Goal: Transaction & Acquisition: Book appointment/travel/reservation

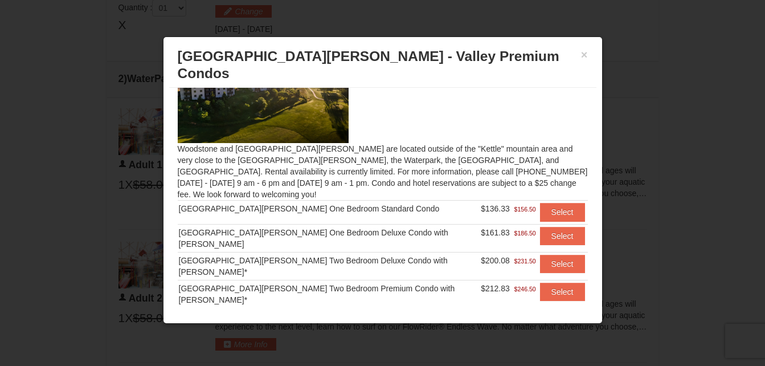
scroll to position [51, 0]
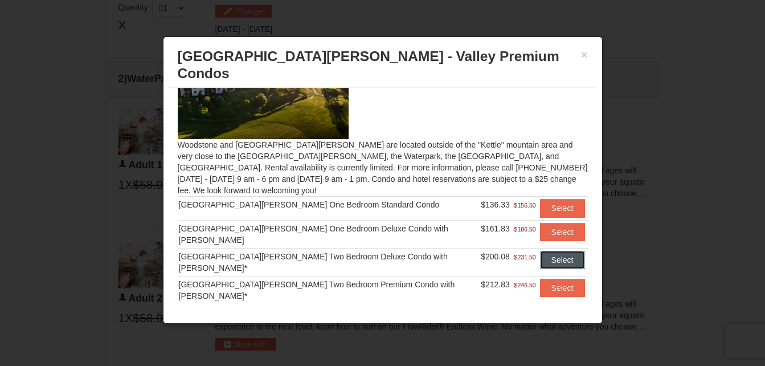
click at [553, 251] on button "Select" at bounding box center [562, 260] width 45 height 18
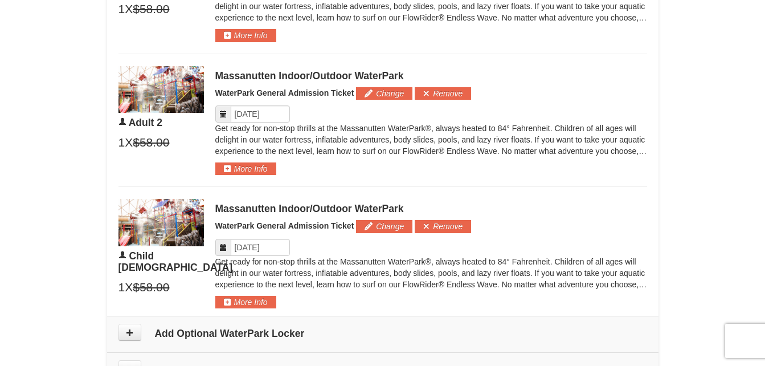
scroll to position [720, 0]
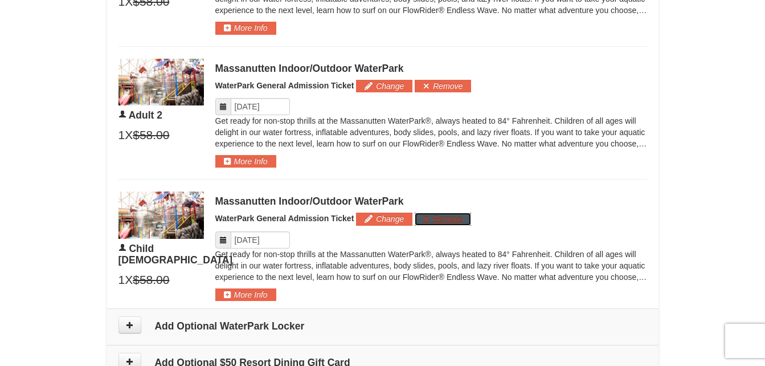
click at [424, 214] on button "Remove" at bounding box center [443, 218] width 56 height 13
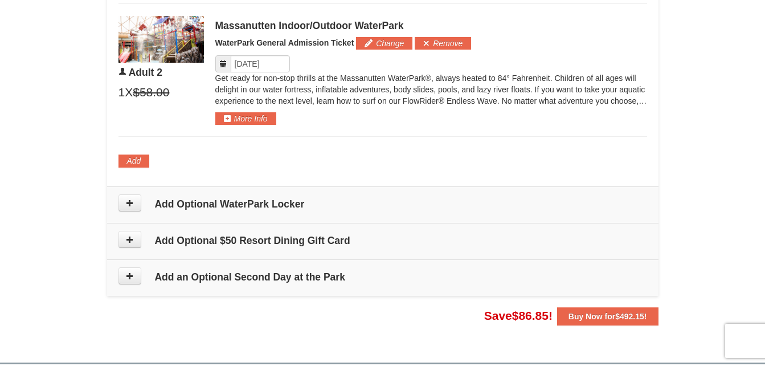
scroll to position [772, 0]
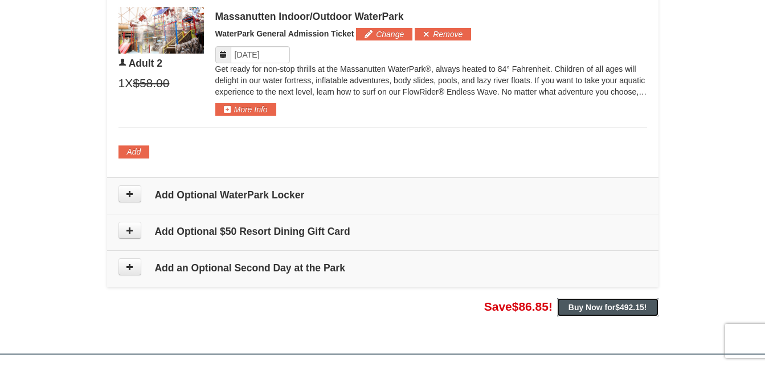
click at [620, 302] on span "$492.15" at bounding box center [629, 306] width 29 height 9
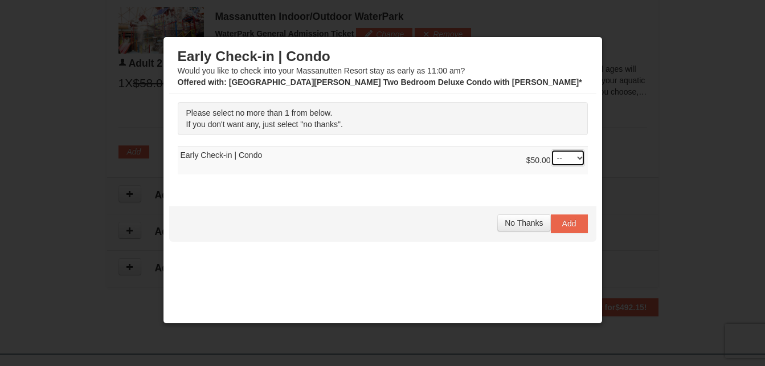
click at [571, 150] on select "-- 01" at bounding box center [568, 157] width 34 height 17
select select "1"
click at [551, 149] on select "-- 01" at bounding box center [568, 157] width 34 height 17
click at [638, 142] on div at bounding box center [382, 183] width 765 height 366
click at [651, 28] on div at bounding box center [382, 183] width 765 height 366
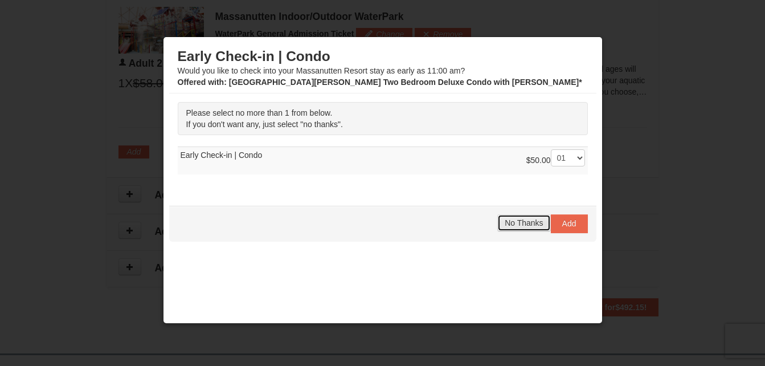
click at [530, 218] on span "No Thanks" at bounding box center [523, 222] width 38 height 9
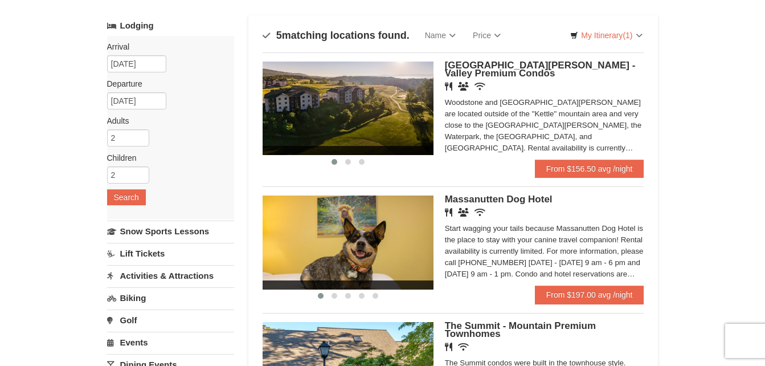
scroll to position [79, 0]
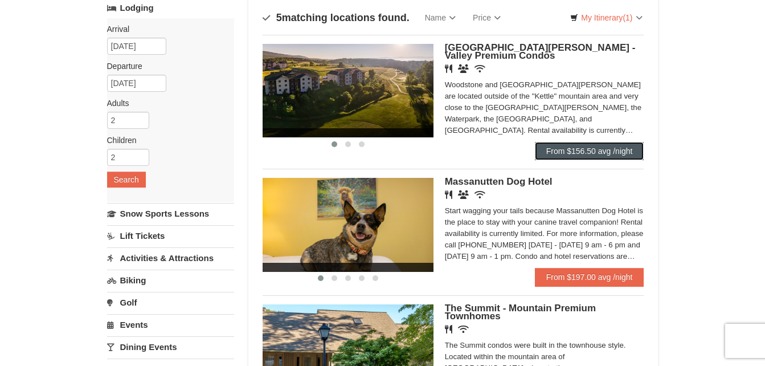
click at [624, 158] on link "From $156.50 avg /night" at bounding box center [589, 151] width 109 height 18
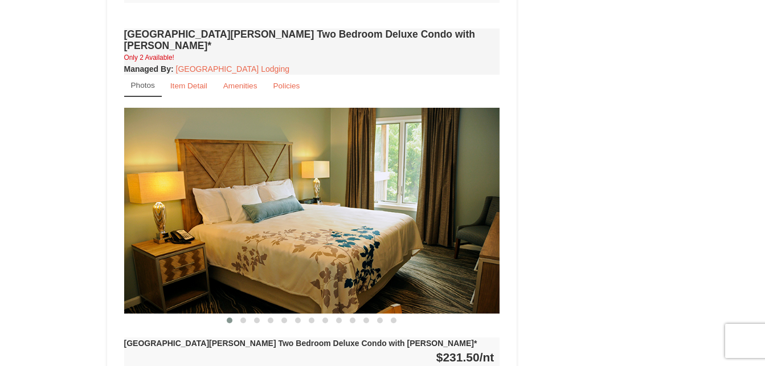
scroll to position [1341, 0]
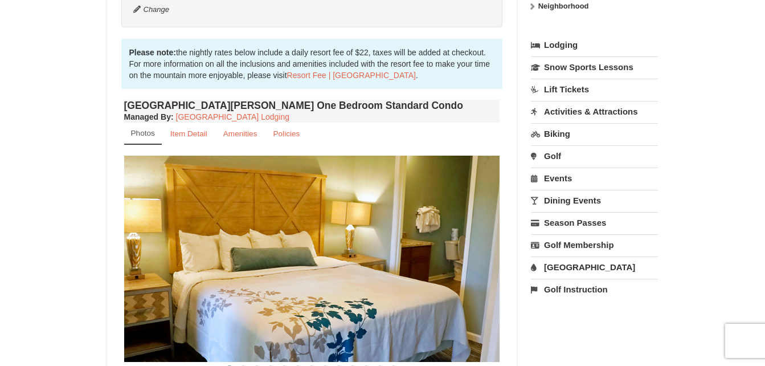
scroll to position [111, 0]
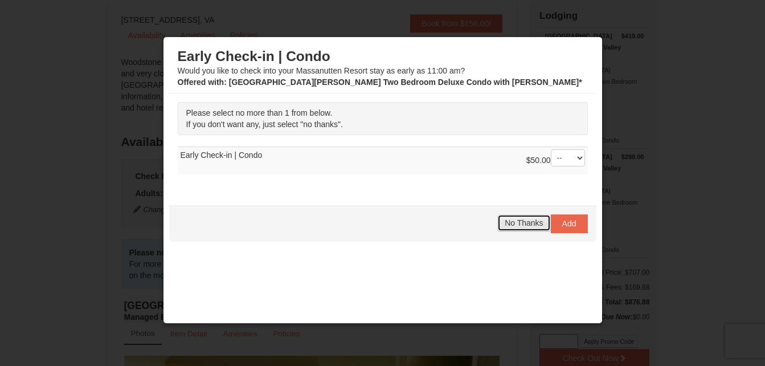
click at [528, 218] on button "No Thanks" at bounding box center [523, 222] width 53 height 17
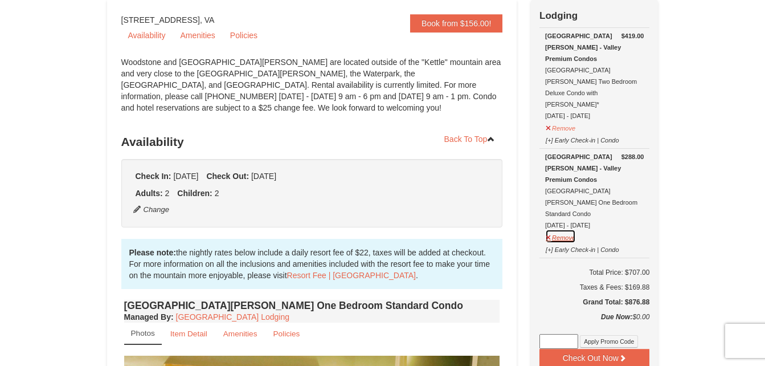
click at [550, 229] on button "Remove" at bounding box center [560, 236] width 31 height 14
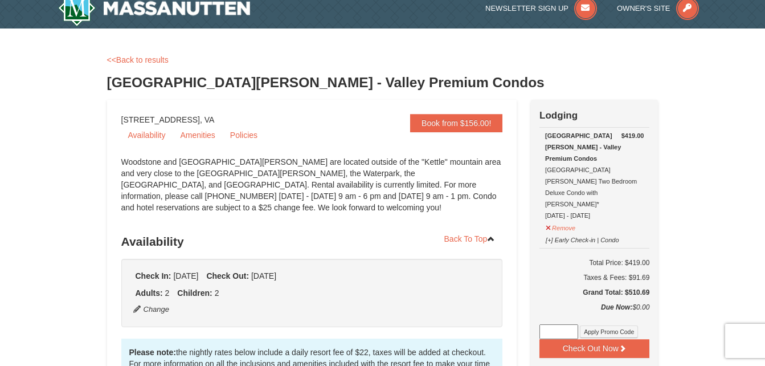
scroll to position [0, 0]
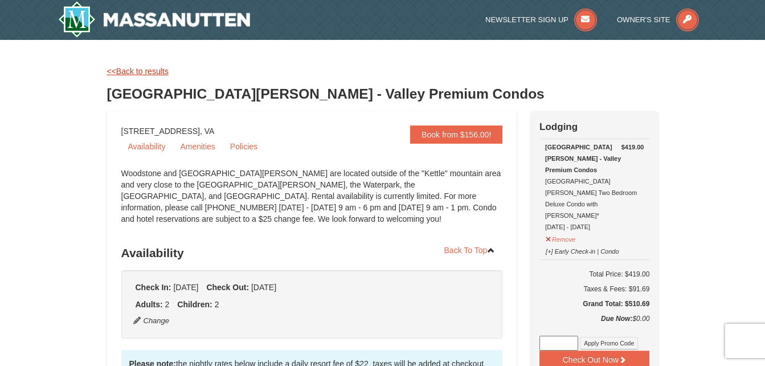
click at [151, 75] on link "<<Back to results" at bounding box center [137, 71] width 61 height 9
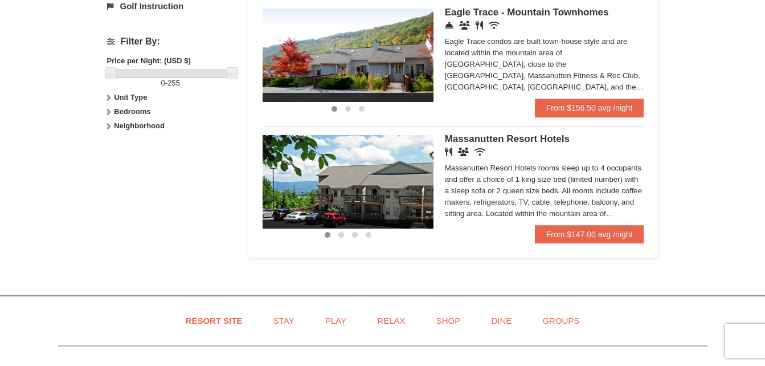
scroll to position [510, 0]
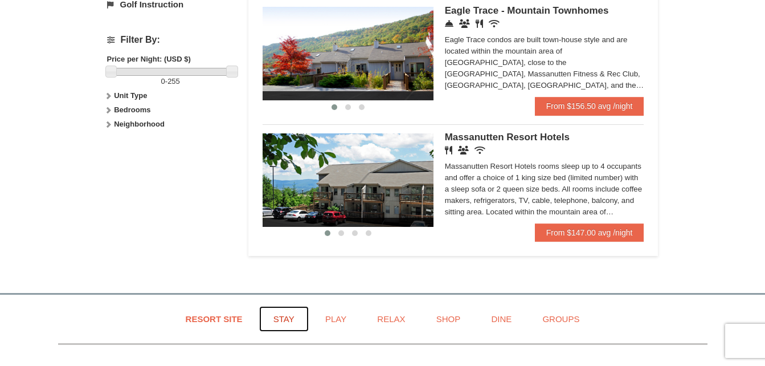
click at [292, 319] on link "Stay" at bounding box center [284, 319] width 50 height 26
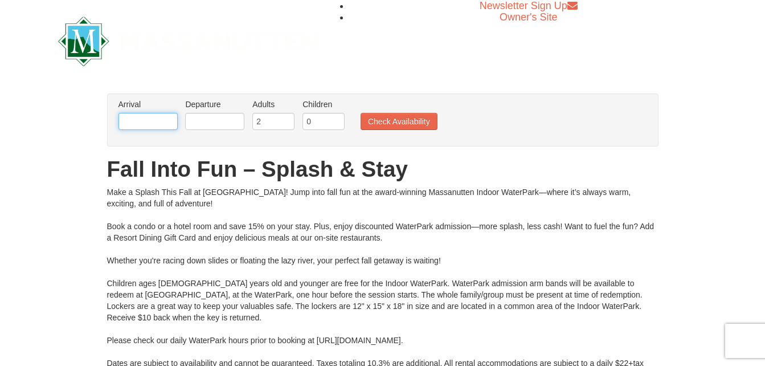
click at [155, 125] on input "text" at bounding box center [147, 121] width 59 height 17
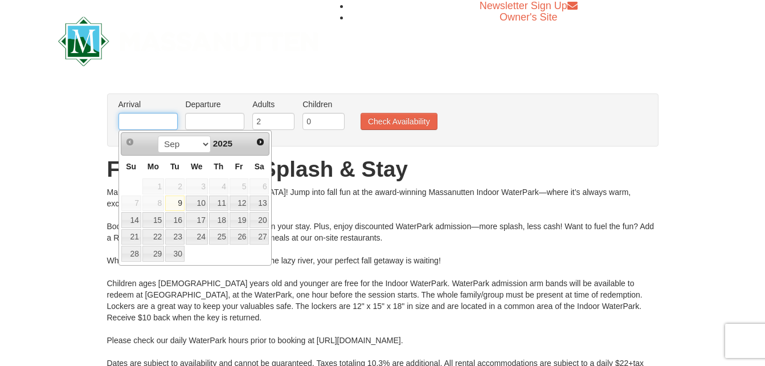
type input "[DATE]"
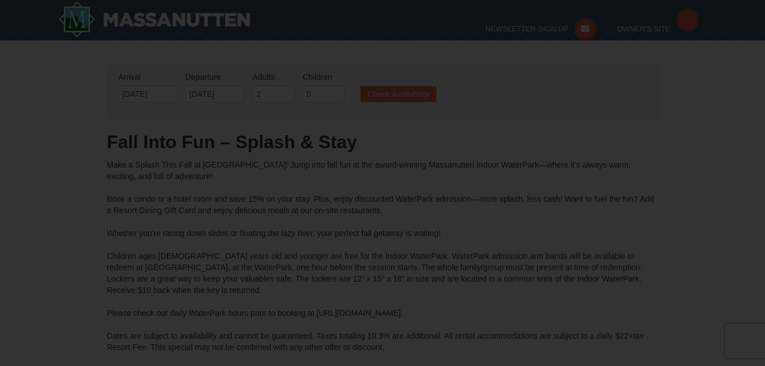
type input "[DATE]"
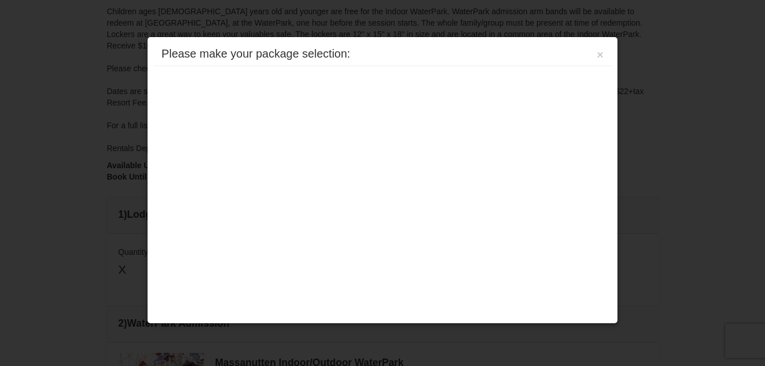
scroll to position [485, 0]
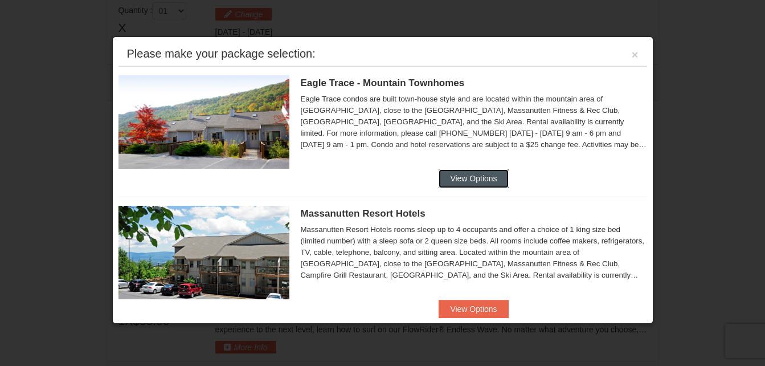
click at [493, 181] on button "View Options" at bounding box center [472, 178] width 69 height 18
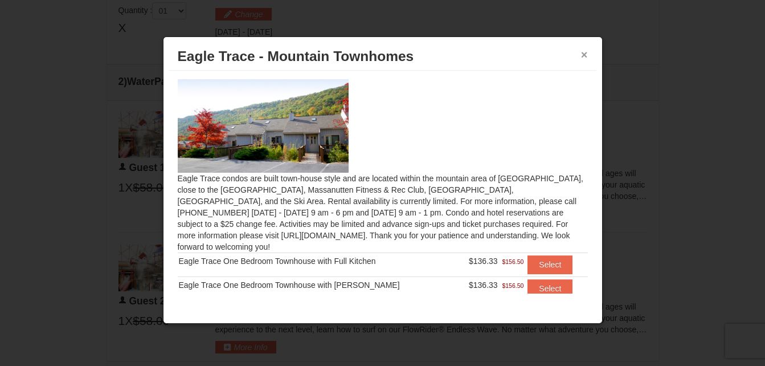
click at [581, 54] on button "×" at bounding box center [584, 54] width 7 height 11
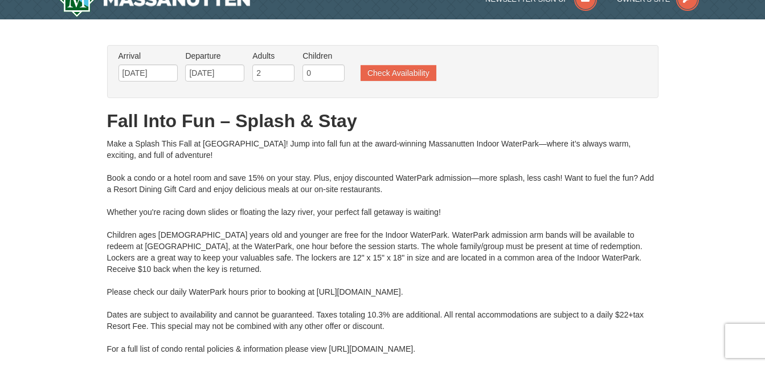
scroll to position [24, 0]
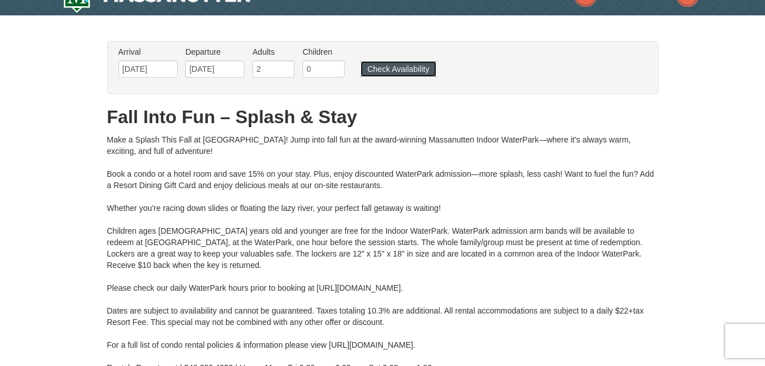
click at [408, 73] on button "Check Availability" at bounding box center [398, 69] width 76 height 16
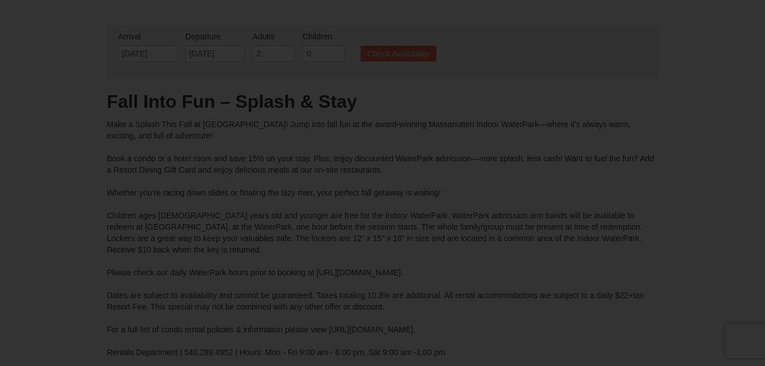
type input "[DATE]"
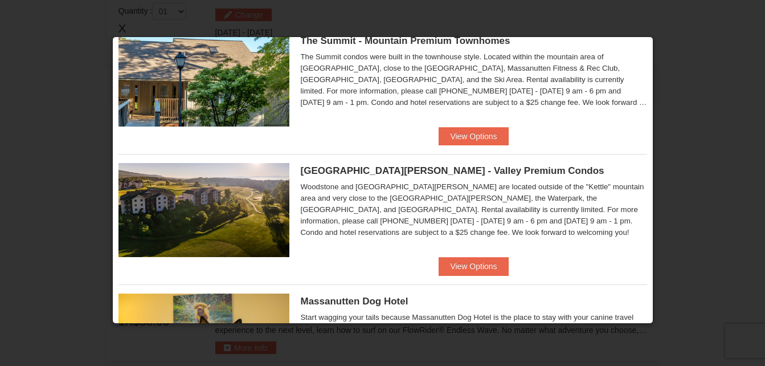
scroll to position [307, 0]
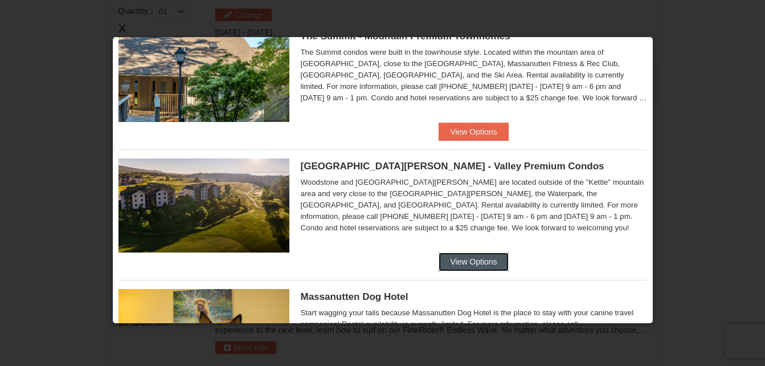
click at [491, 268] on button "View Options" at bounding box center [472, 261] width 69 height 18
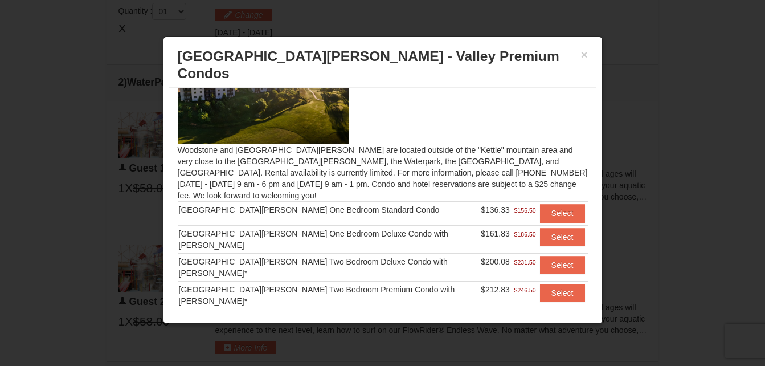
scroll to position [51, 0]
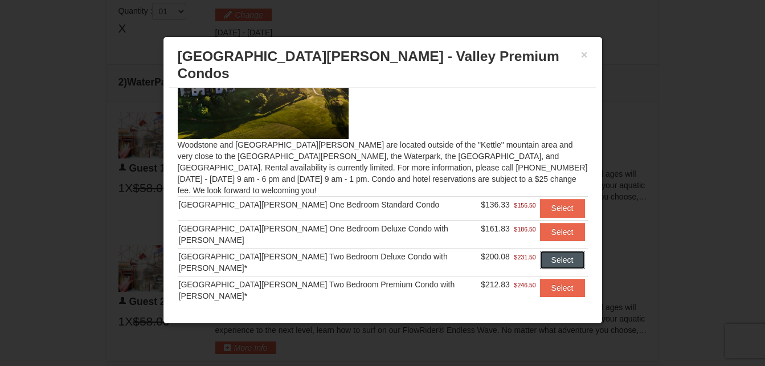
click at [540, 251] on button "Select" at bounding box center [562, 260] width 45 height 18
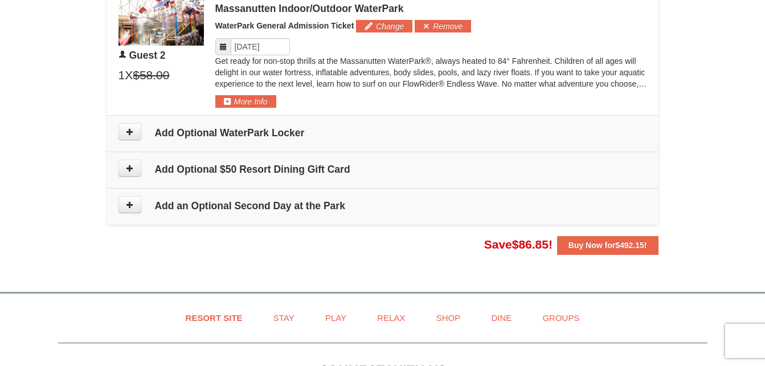
scroll to position [785, 0]
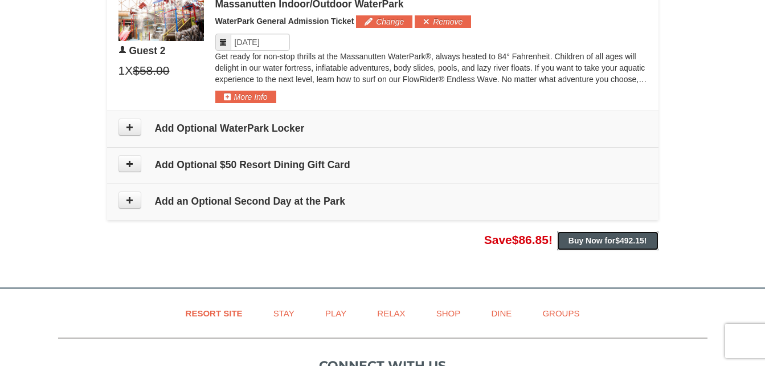
click at [600, 242] on strong "Buy Now for $492.15 !" at bounding box center [607, 240] width 79 height 9
click at [611, 242] on strong "Buy Now for $492.15 !" at bounding box center [607, 240] width 79 height 9
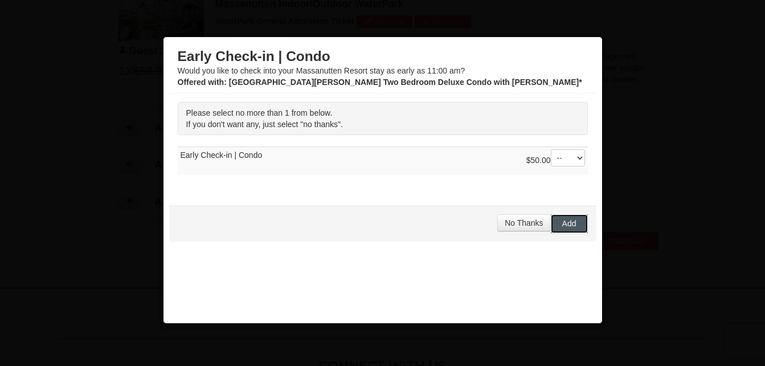
click at [552, 218] on button "Add" at bounding box center [569, 223] width 37 height 18
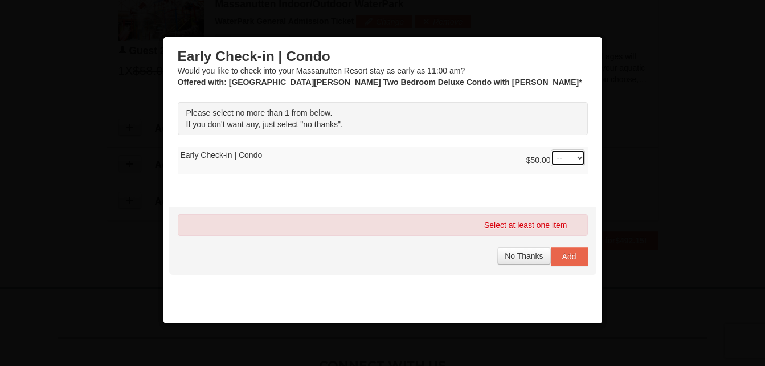
click at [572, 163] on select "-- 01" at bounding box center [568, 157] width 34 height 17
select select "1"
click at [551, 149] on select "-- 01" at bounding box center [568, 157] width 34 height 17
click at [563, 252] on span "Add" at bounding box center [569, 256] width 14 height 9
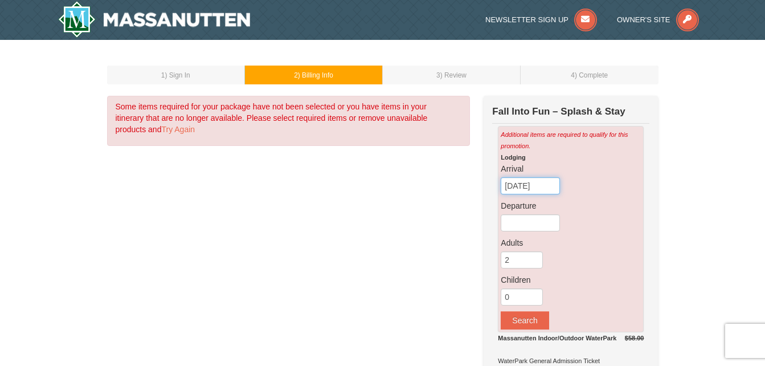
click at [543, 193] on input "[DATE]" at bounding box center [529, 185] width 59 height 17
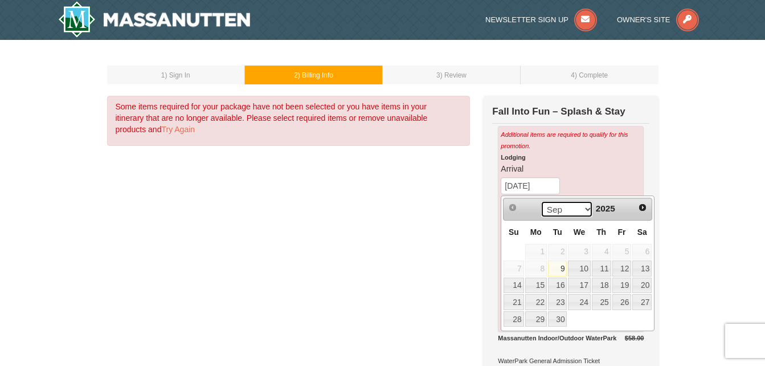
click at [585, 212] on select "Sep Oct Nov Dec" at bounding box center [566, 208] width 53 height 17
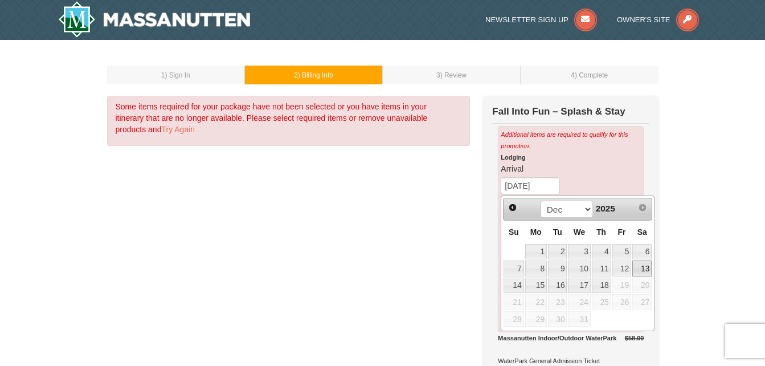
click at [634, 265] on link "13" at bounding box center [641, 268] width 19 height 16
type input "[DATE]"
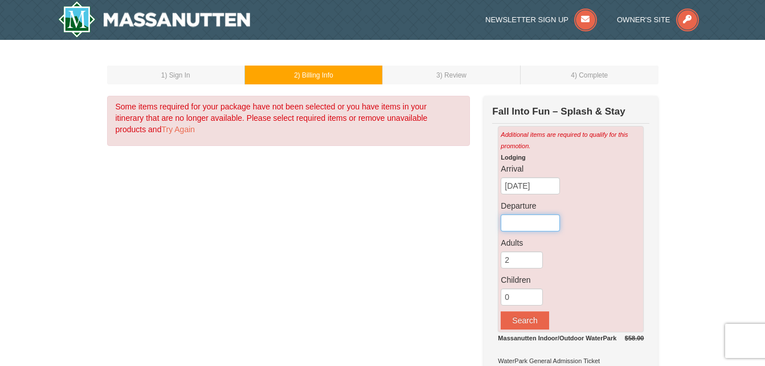
click at [536, 228] on input "text" at bounding box center [529, 222] width 59 height 17
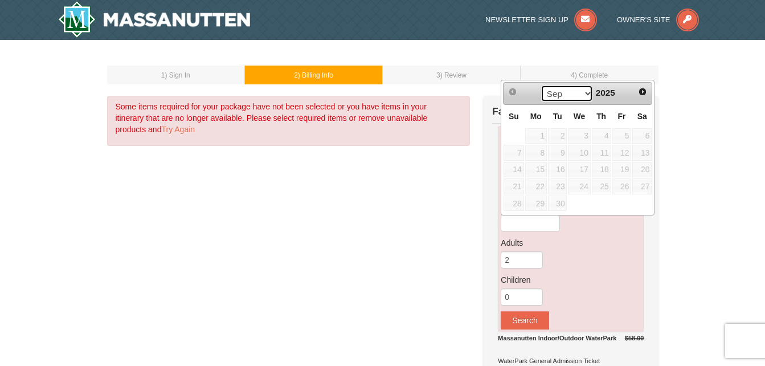
click at [586, 93] on select "Sep Oct Nov Dec" at bounding box center [566, 93] width 53 height 17
click at [532, 171] on link "15" at bounding box center [536, 170] width 22 height 16
type input "[DATE]"
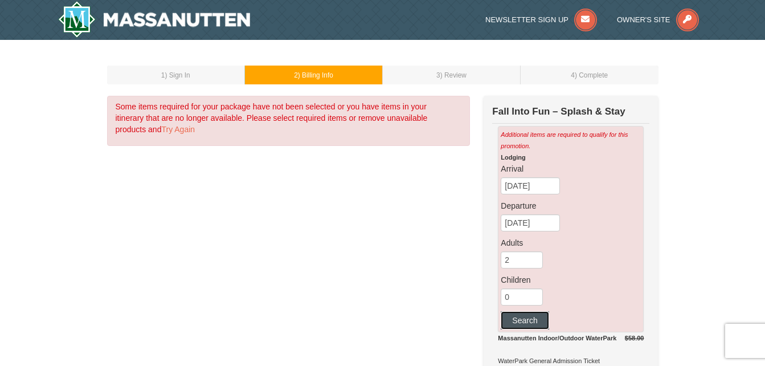
click at [534, 318] on button "Search" at bounding box center [524, 320] width 48 height 18
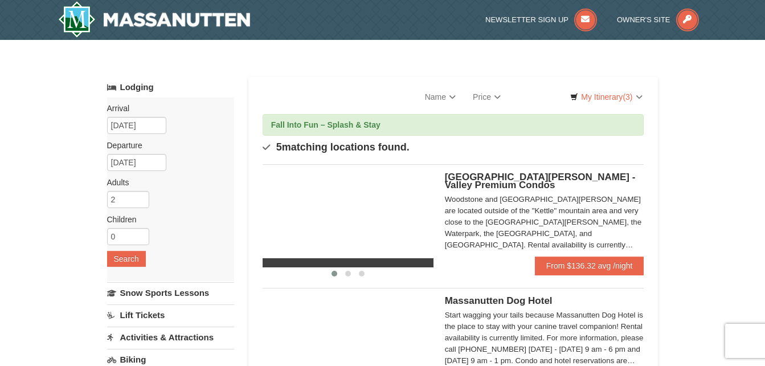
select select "9"
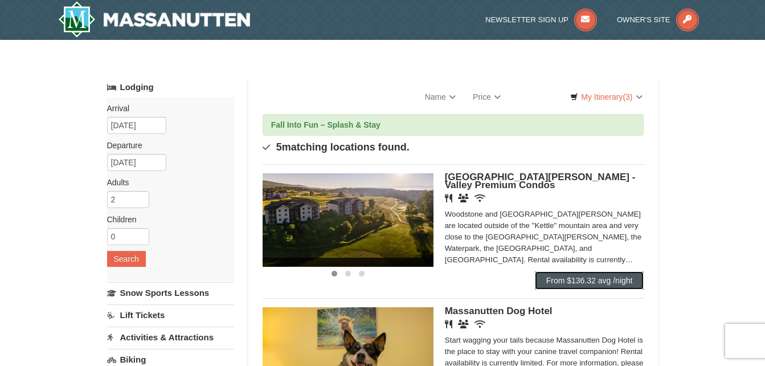
click at [627, 276] on link "From $136.32 avg /night" at bounding box center [589, 280] width 109 height 18
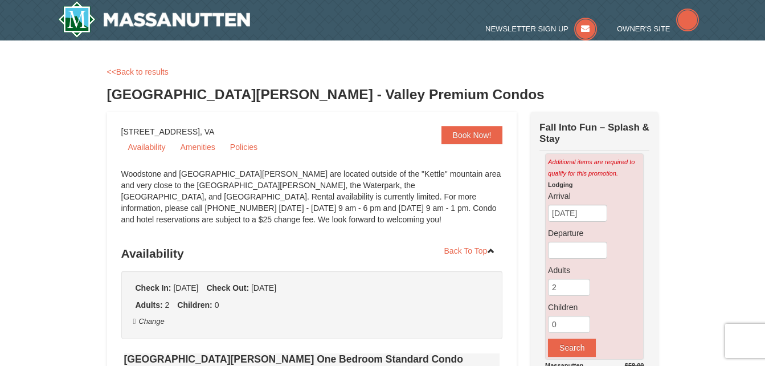
select select "9"
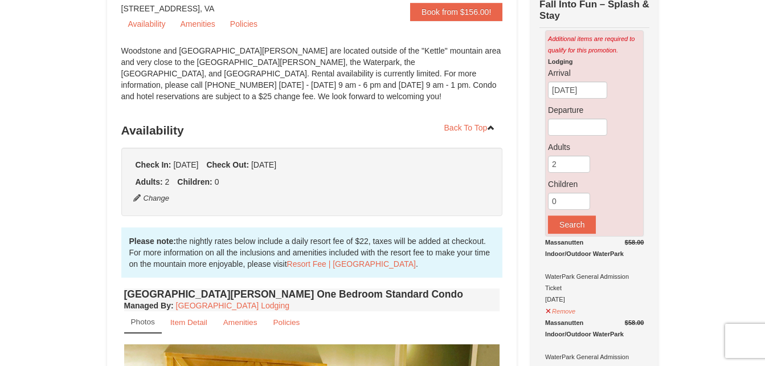
scroll to position [117, 0]
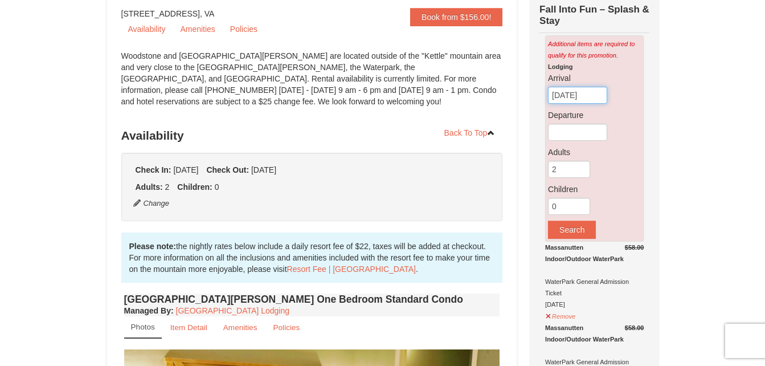
click at [593, 100] on input "[DATE]" at bounding box center [577, 95] width 59 height 17
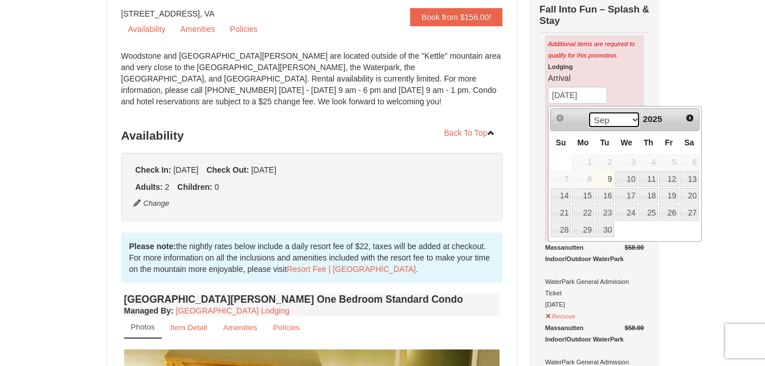
click at [633, 121] on select "Sep Oct Nov Dec" at bounding box center [614, 119] width 53 height 17
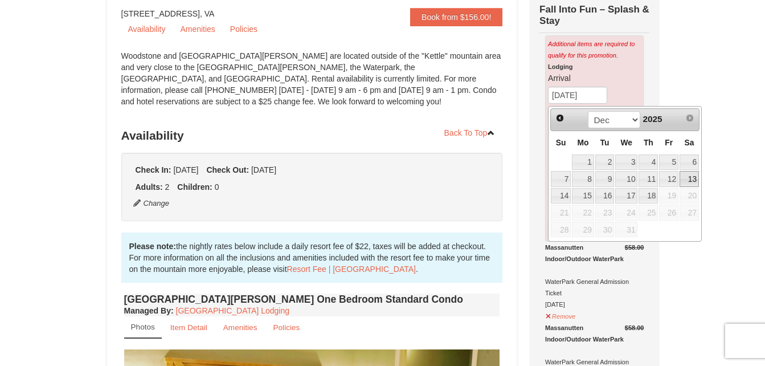
click at [683, 176] on link "13" at bounding box center [688, 179] width 19 height 16
type input "[DATE]"
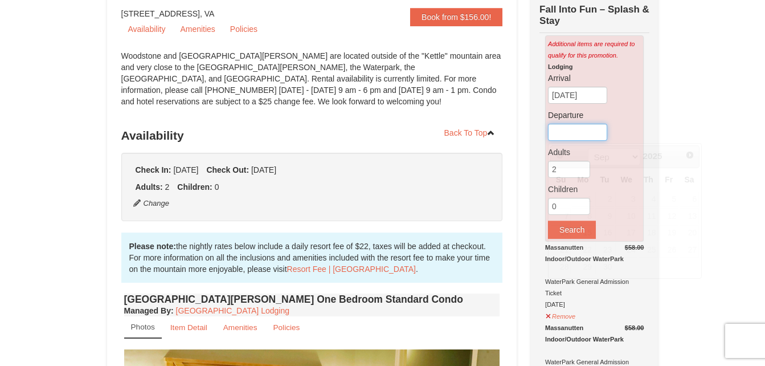
click at [587, 132] on input "text" at bounding box center [577, 132] width 59 height 17
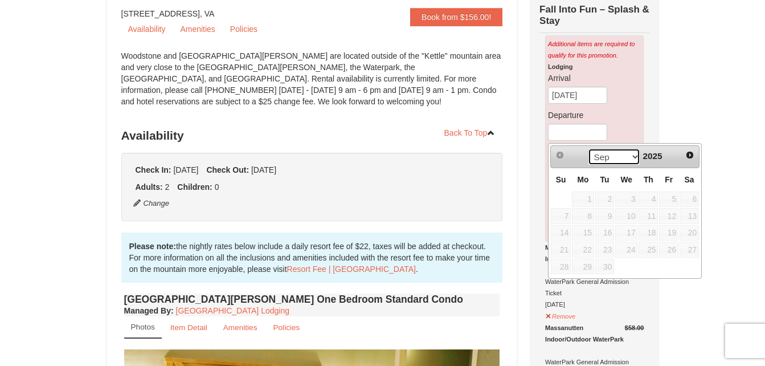
click at [630, 162] on select "Sep Oct Nov Dec" at bounding box center [614, 156] width 53 height 17
click at [581, 234] on link "15" at bounding box center [583, 233] width 22 height 16
type input "[DATE]"
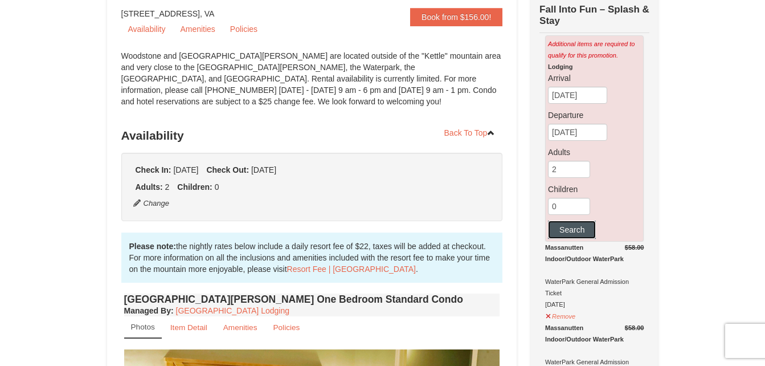
click at [571, 232] on button "Search" at bounding box center [572, 229] width 48 height 18
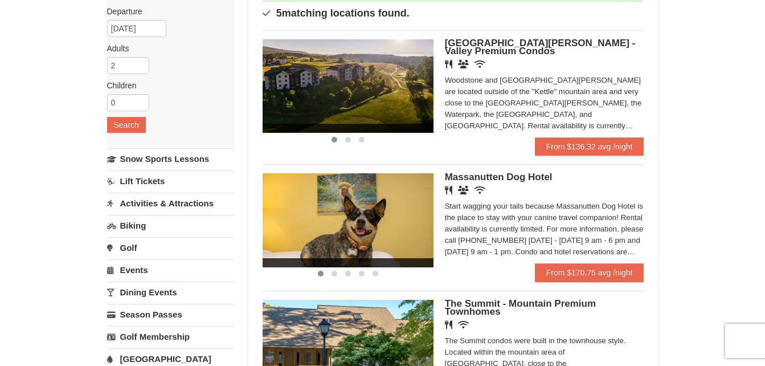
scroll to position [136, 0]
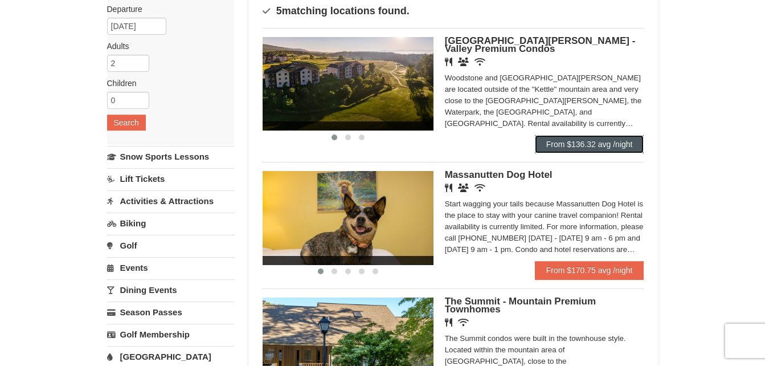
click at [635, 147] on link "From $136.32 avg /night" at bounding box center [589, 144] width 109 height 18
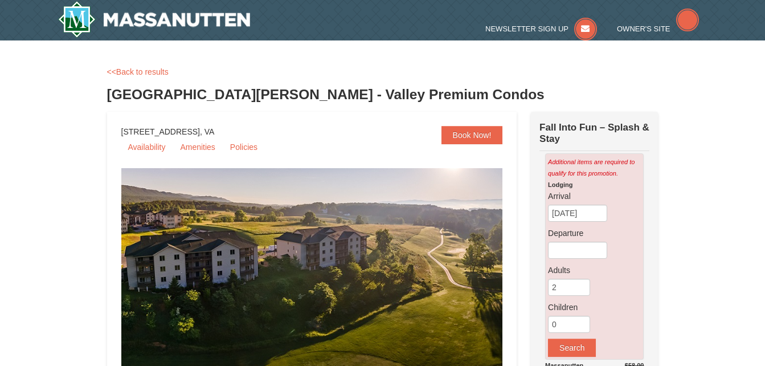
select select "9"
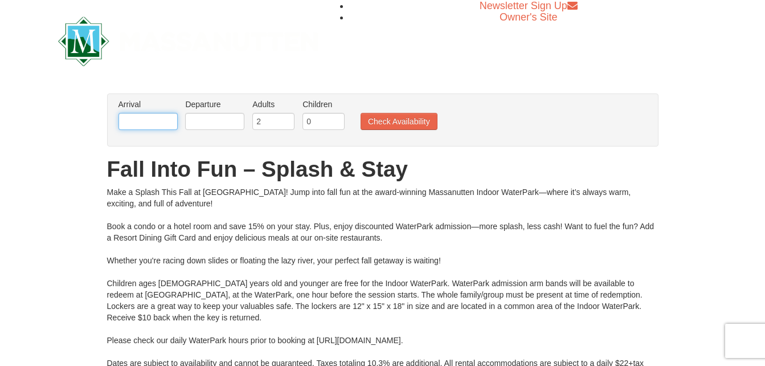
click at [170, 122] on input "text" at bounding box center [147, 121] width 59 height 17
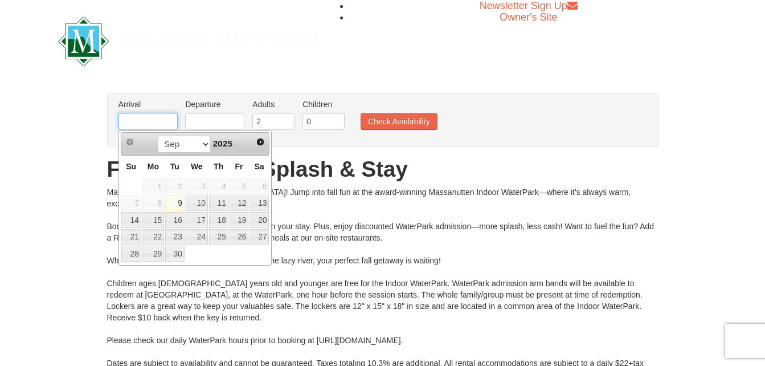
type input "[DATE]"
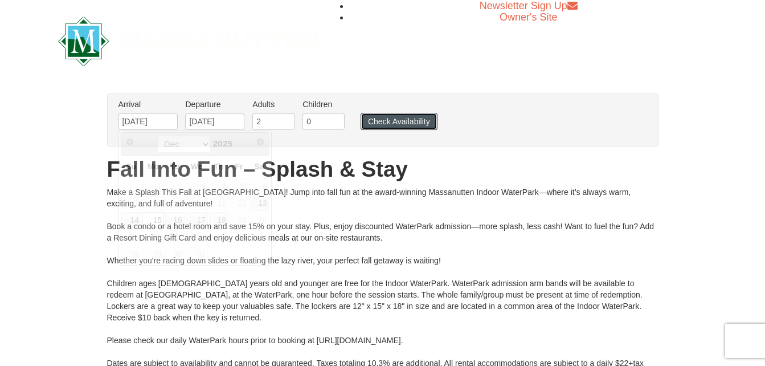
click at [388, 123] on button "Check Availability" at bounding box center [398, 121] width 77 height 17
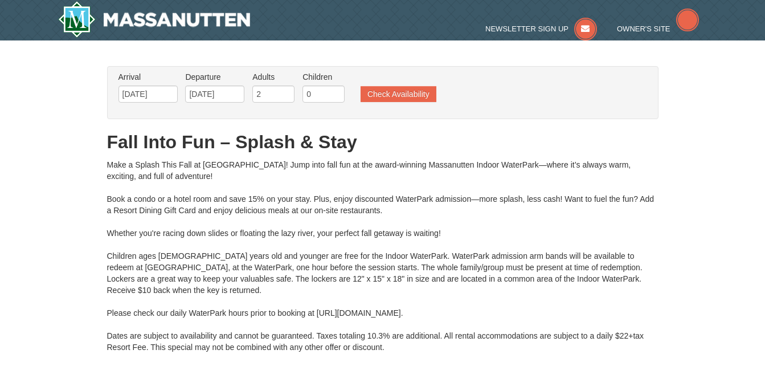
type input "[DATE]"
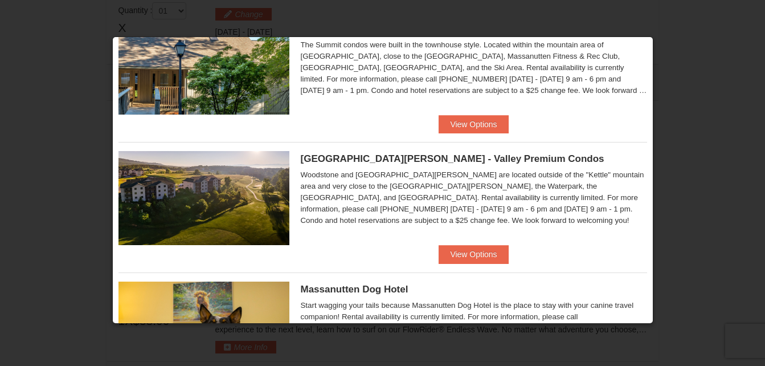
scroll to position [316, 0]
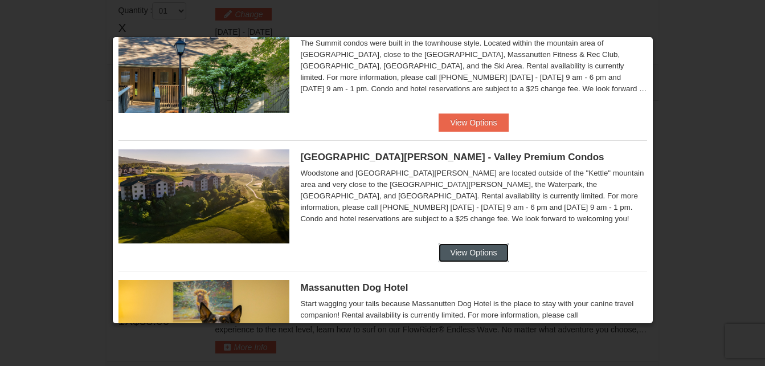
click at [484, 252] on button "View Options" at bounding box center [472, 252] width 69 height 18
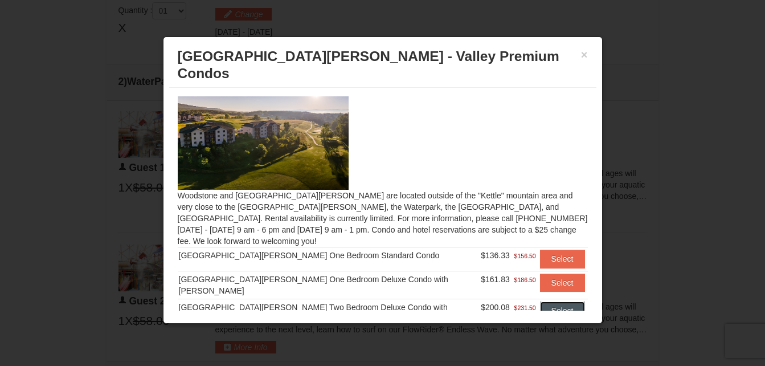
click at [553, 301] on button "Select" at bounding box center [562, 310] width 45 height 18
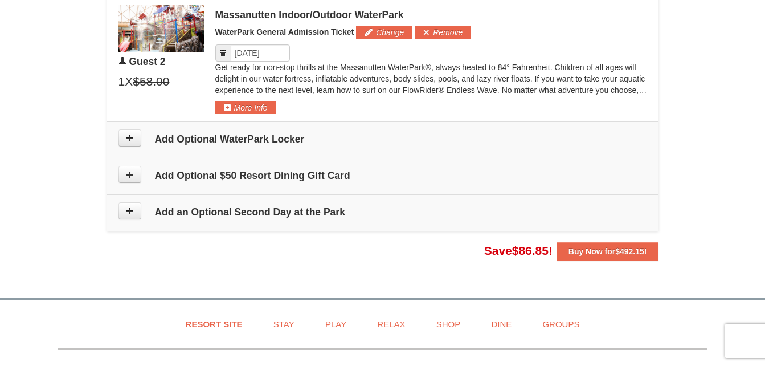
scroll to position [778, 0]
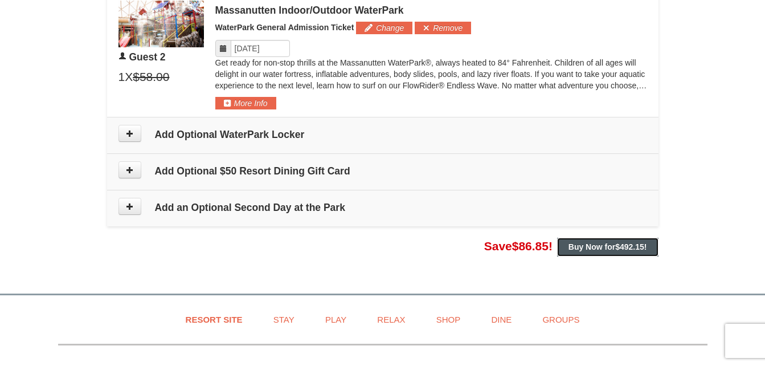
click at [600, 247] on strong "Buy Now for $492.15 !" at bounding box center [607, 246] width 79 height 9
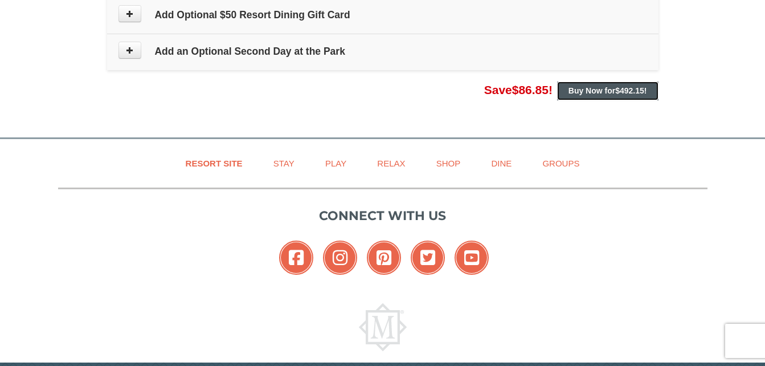
scroll to position [959, 0]
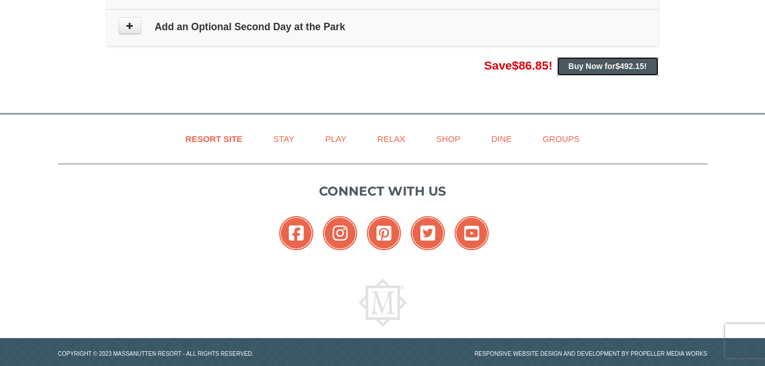
click at [606, 65] on strong "Buy Now for $492.15 !" at bounding box center [607, 65] width 79 height 9
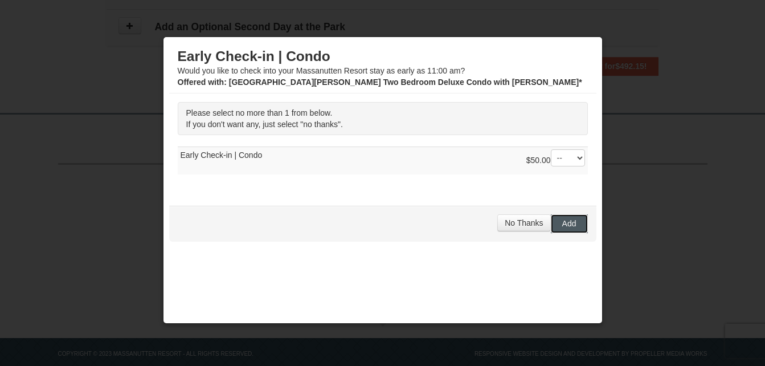
click at [562, 221] on span "Add" at bounding box center [569, 223] width 14 height 9
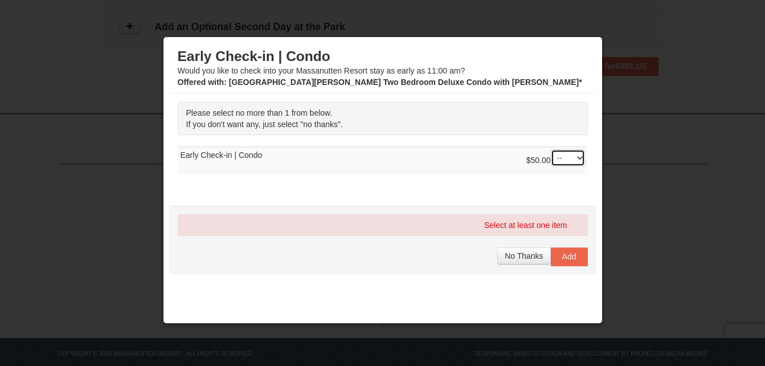
click at [563, 154] on select "-- 01" at bounding box center [568, 157] width 34 height 17
select select "1"
click at [551, 149] on select "-- 01" at bounding box center [568, 157] width 34 height 17
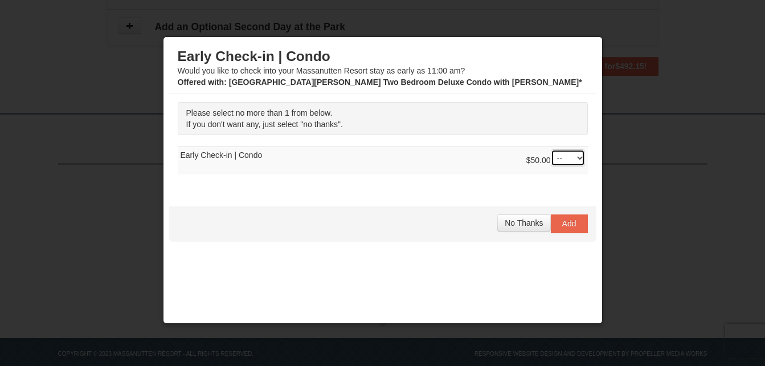
click at [574, 157] on select "-- 01" at bounding box center [568, 157] width 34 height 17
select select "1"
click at [551, 149] on select "-- 01" at bounding box center [568, 157] width 34 height 17
click at [564, 220] on span "Add" at bounding box center [569, 223] width 14 height 9
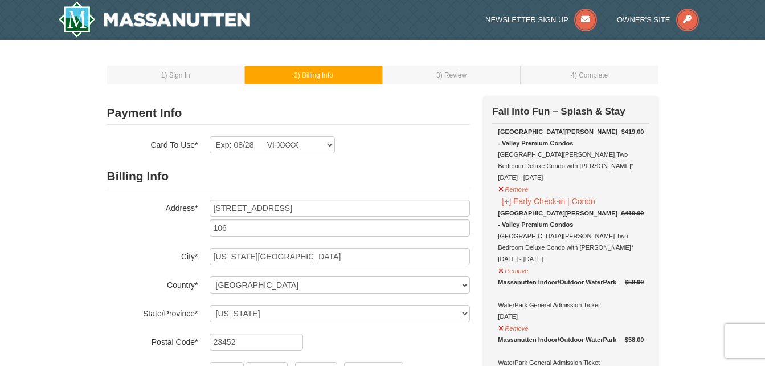
select select "VA"
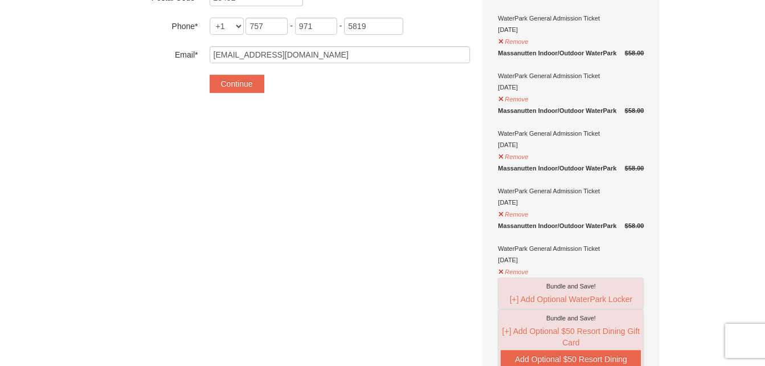
scroll to position [341, 0]
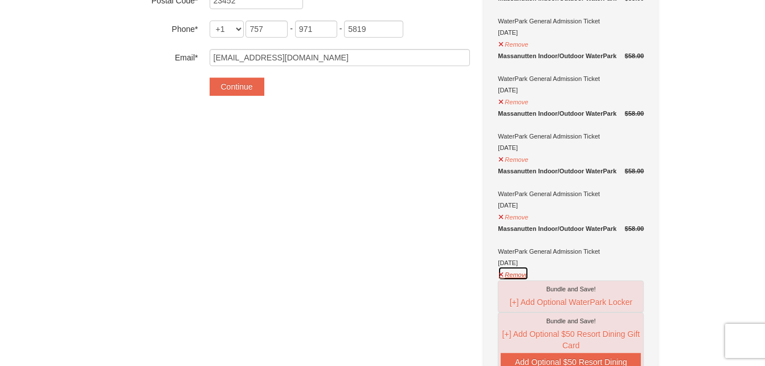
click at [505, 274] on button "Remove" at bounding box center [513, 273] width 31 height 14
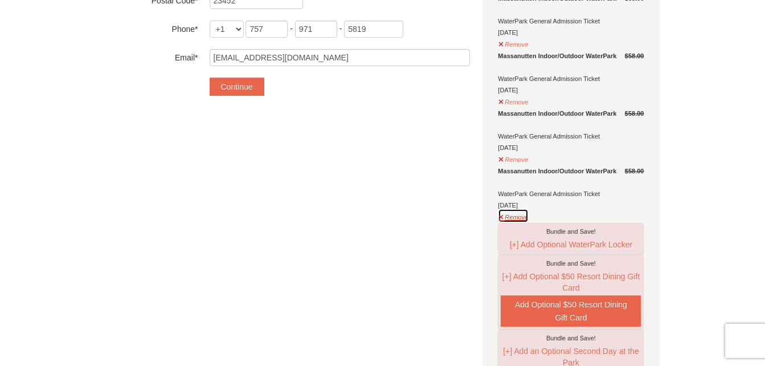
click at [520, 222] on button "Remove" at bounding box center [513, 215] width 31 height 14
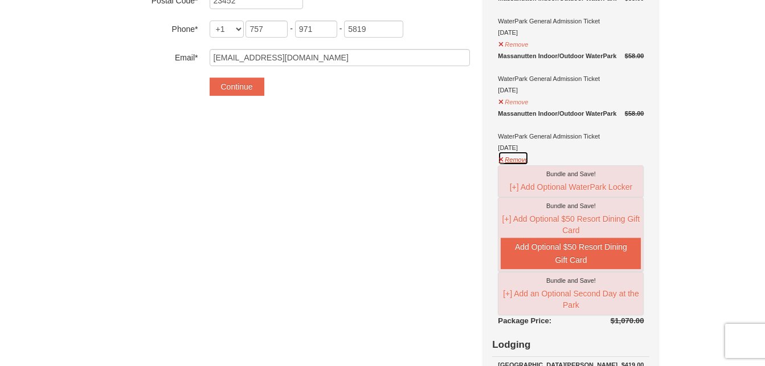
click at [526, 161] on button "Remove" at bounding box center [513, 158] width 31 height 14
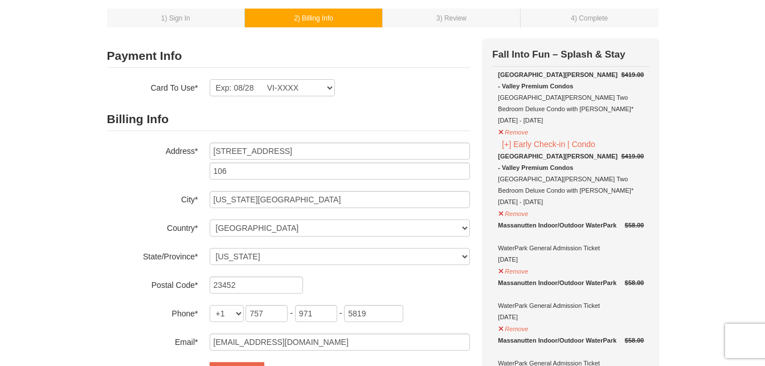
scroll to position [60, 0]
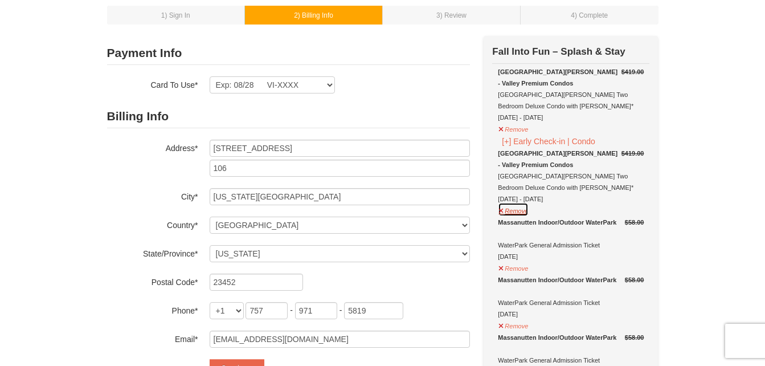
click at [515, 210] on button "Remove" at bounding box center [513, 209] width 31 height 14
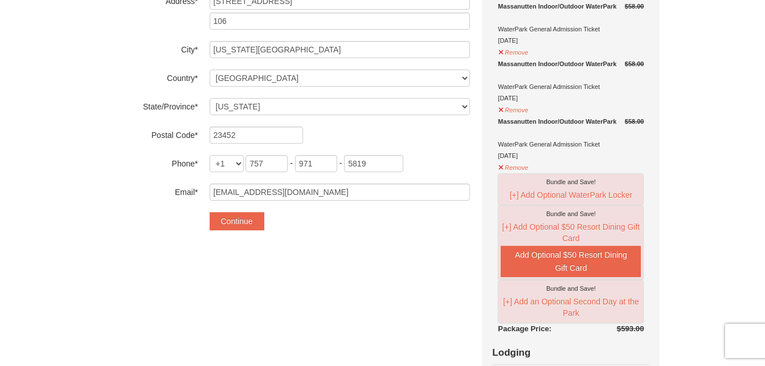
scroll to position [210, 0]
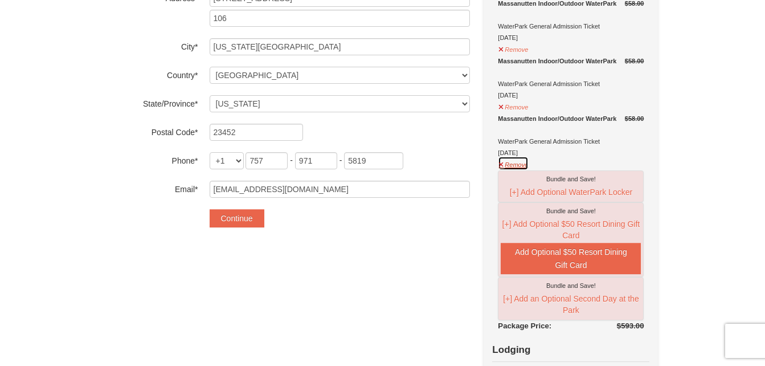
click at [523, 165] on button "Remove" at bounding box center [513, 163] width 31 height 14
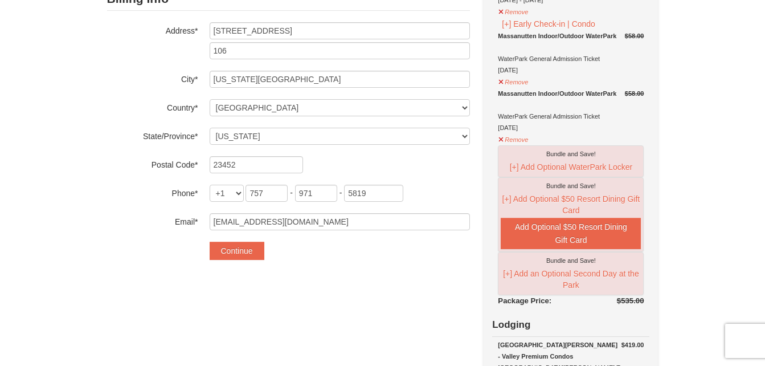
scroll to position [172, 0]
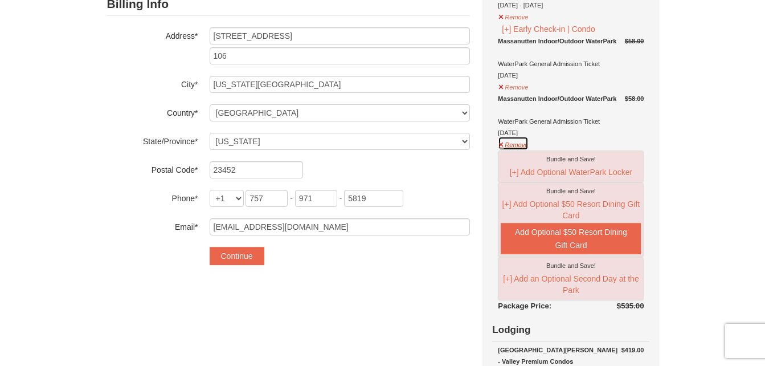
click at [508, 143] on button "Remove" at bounding box center [513, 143] width 31 height 14
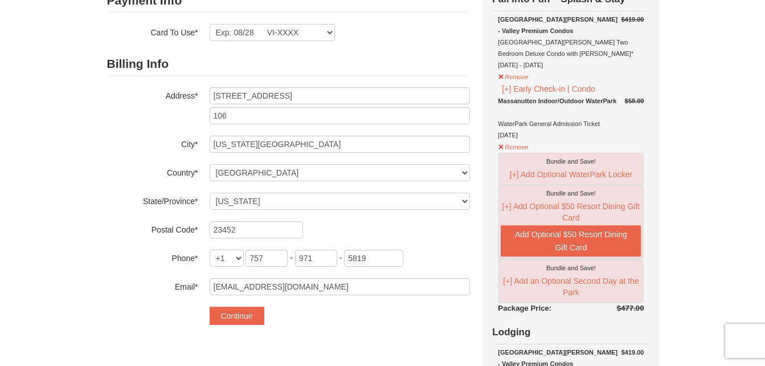
scroll to position [83, 0]
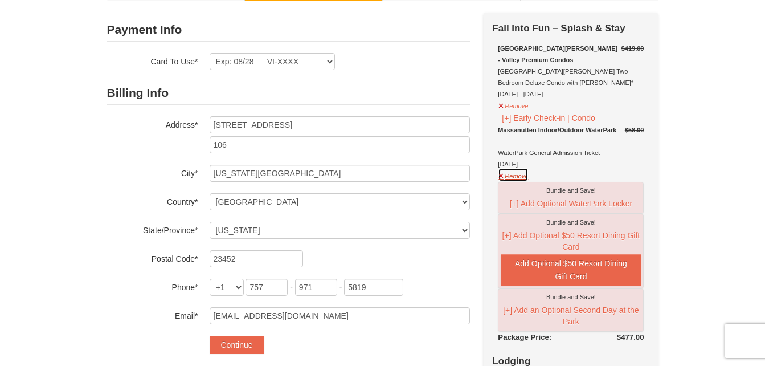
click at [514, 174] on button "Remove" at bounding box center [513, 174] width 31 height 14
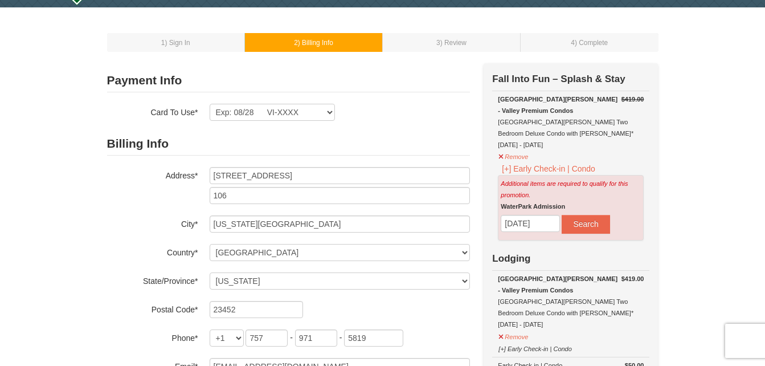
scroll to position [31, 0]
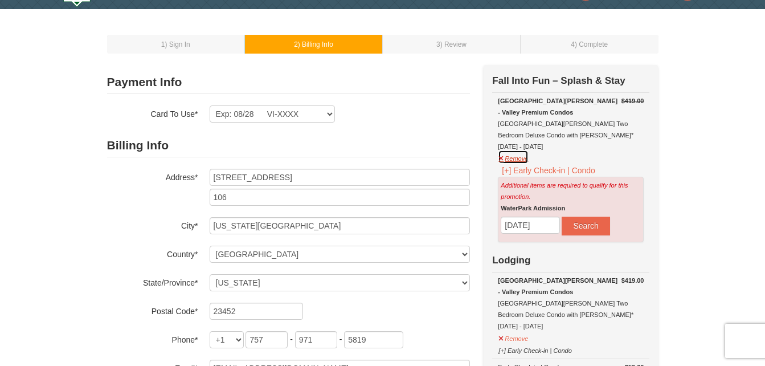
click at [508, 160] on button "Remove" at bounding box center [513, 157] width 31 height 14
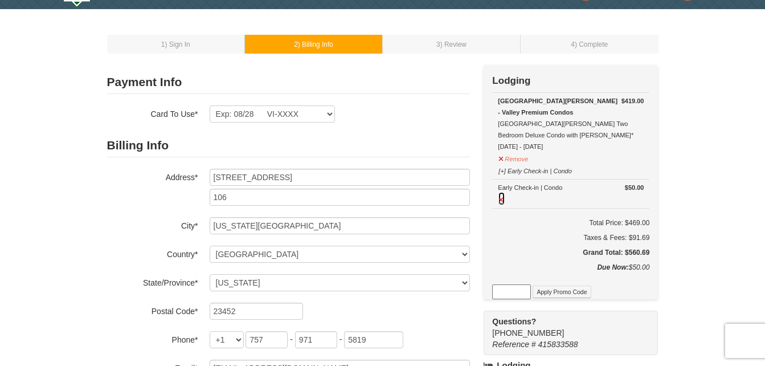
click at [503, 200] on button at bounding box center [501, 198] width 7 height 14
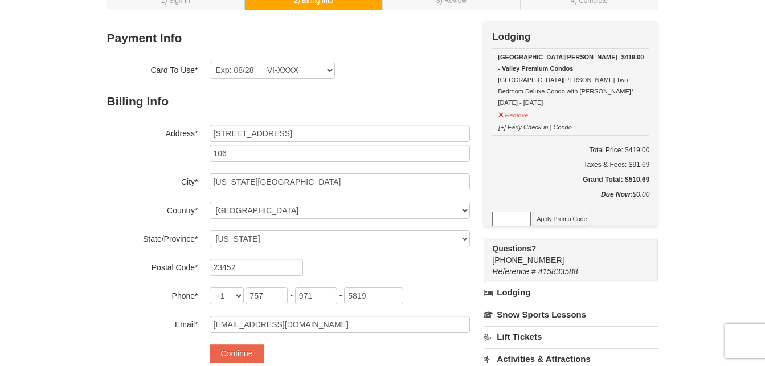
scroll to position [0, 0]
